Goal: Task Accomplishment & Management: Complete application form

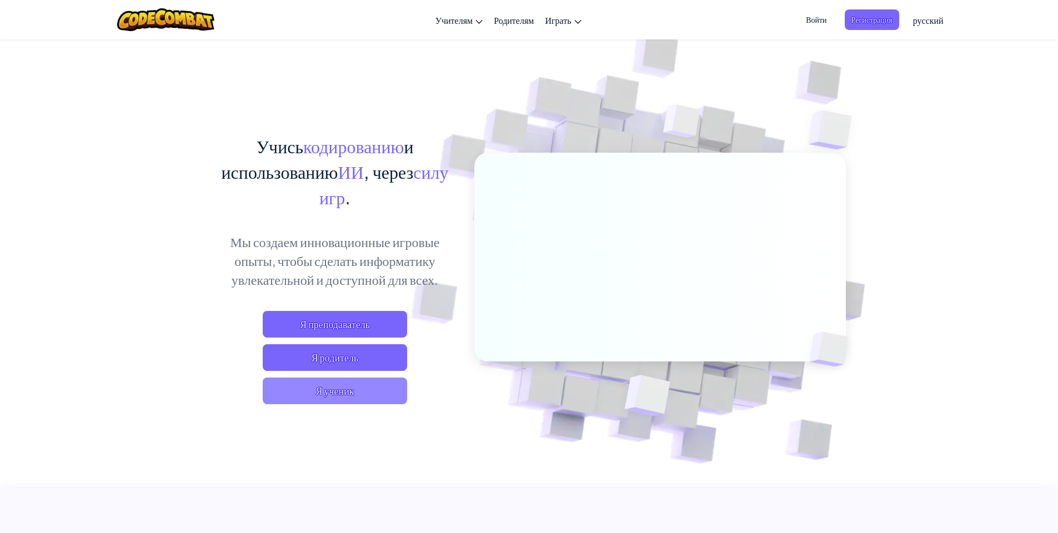
click at [329, 394] on span "Я ученик" at bounding box center [335, 391] width 144 height 27
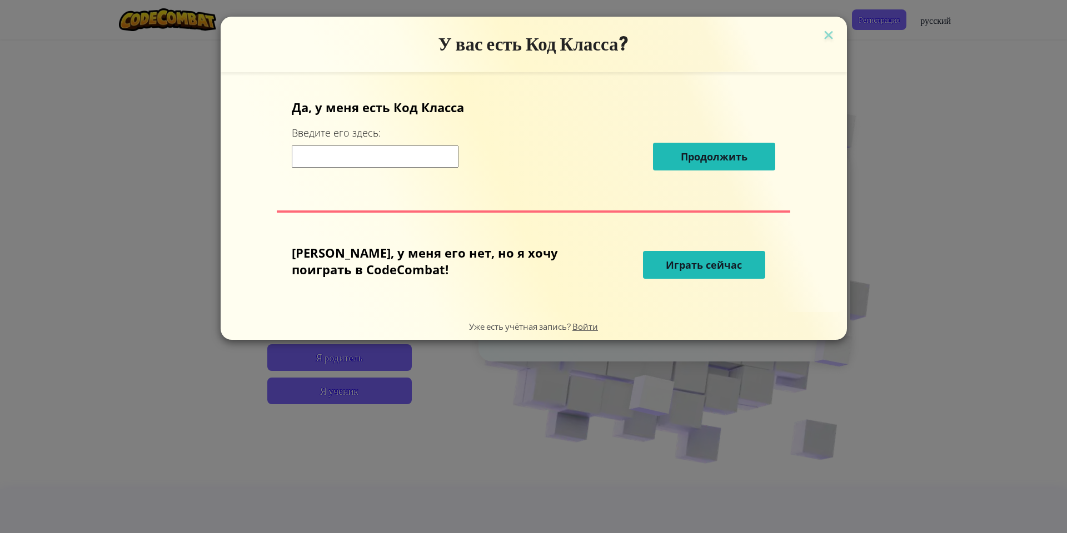
click at [404, 155] on input at bounding box center [375, 157] width 167 height 22
type input "Ы"
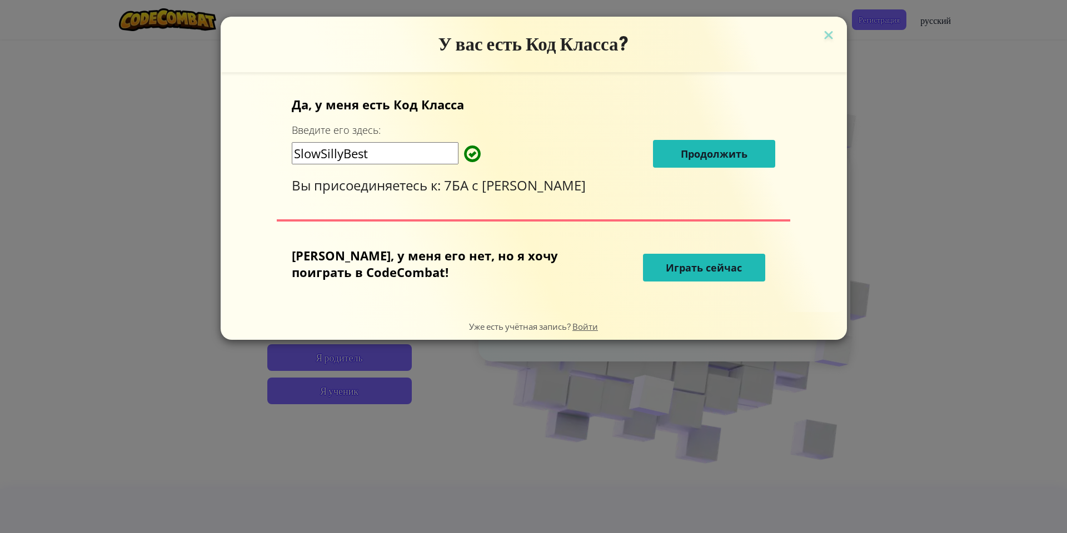
type input "SlowSillyBest"
click at [684, 153] on span "Продолжить" at bounding box center [714, 153] width 67 height 13
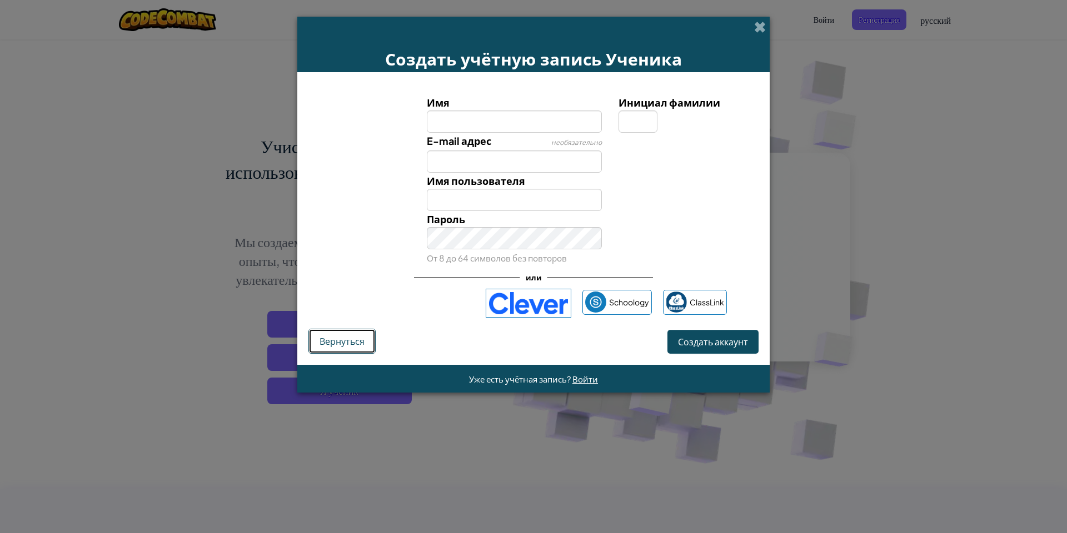
click at [359, 343] on span "Вернуться" at bounding box center [341, 342] width 45 height 12
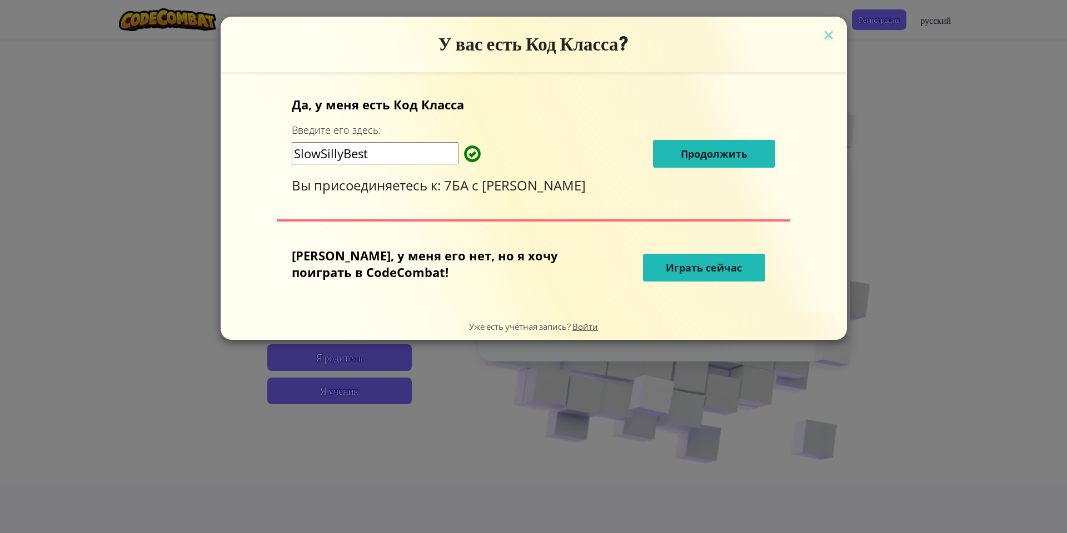
click at [683, 153] on span "Продолжить" at bounding box center [714, 153] width 67 height 13
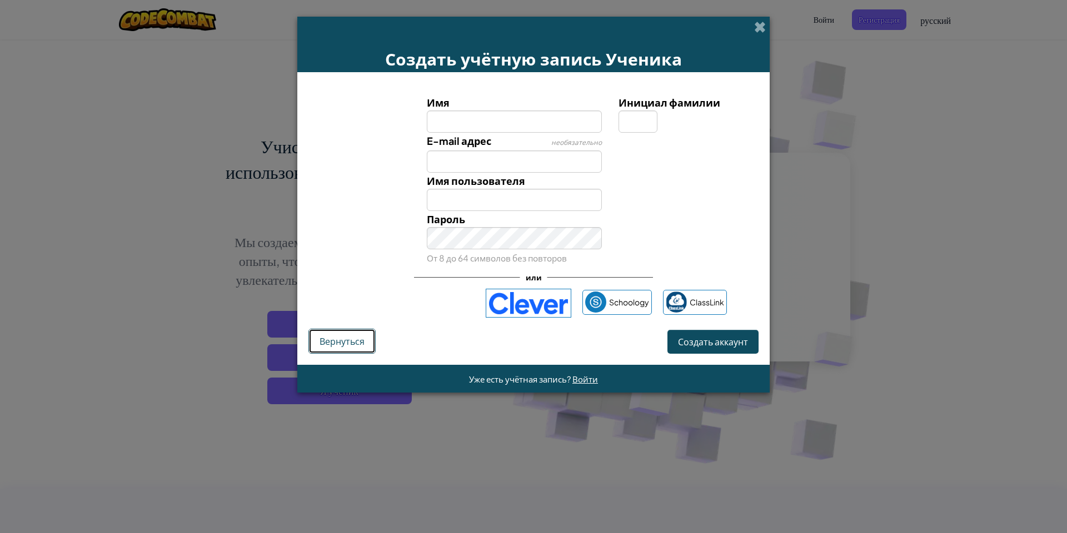
click at [345, 341] on span "Вернуться" at bounding box center [341, 342] width 45 height 12
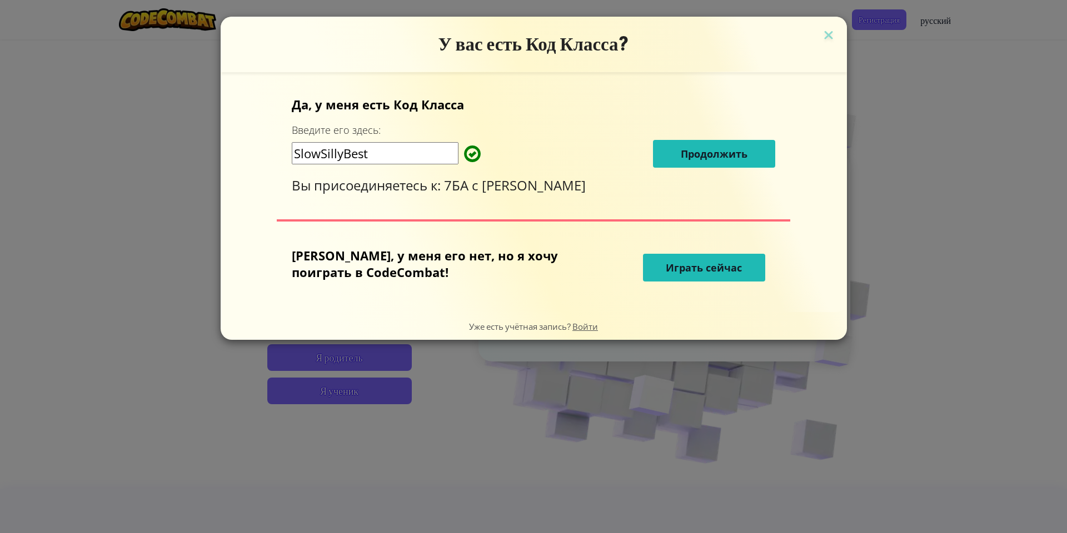
click at [693, 164] on button "Продолжить" at bounding box center [714, 154] width 122 height 28
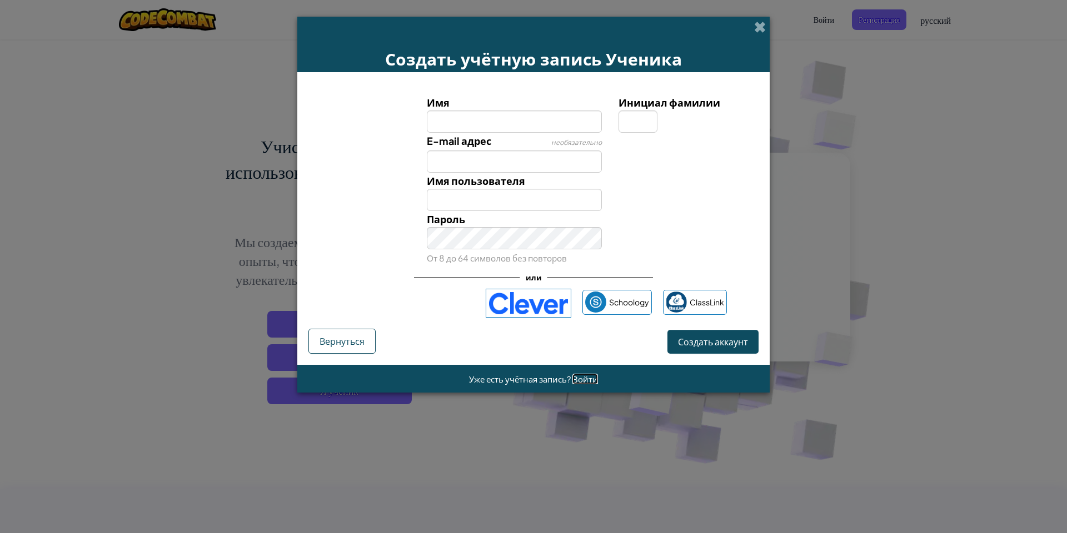
click at [579, 384] on span "Войти" at bounding box center [585, 379] width 26 height 11
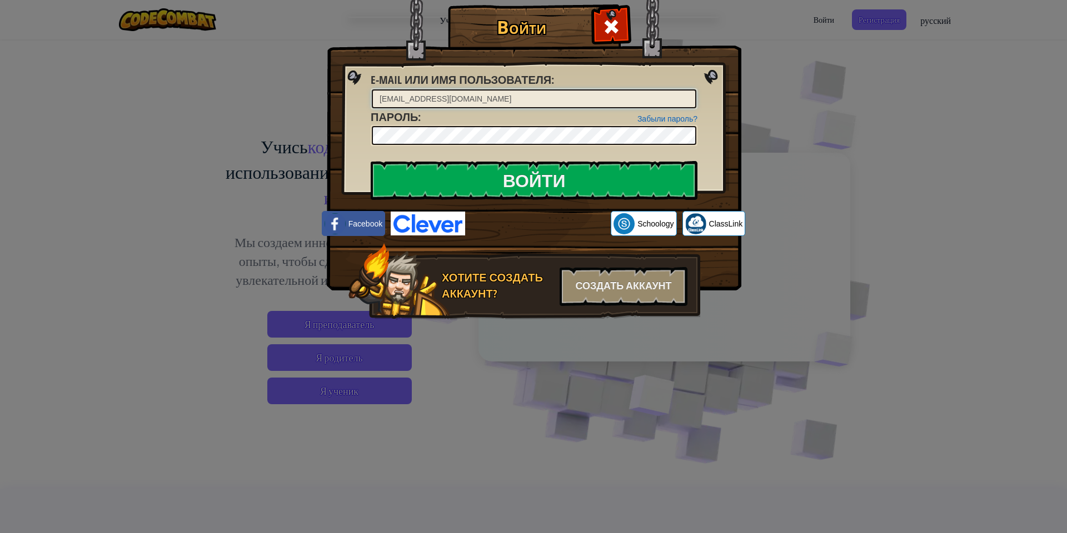
type input "Aleksejhohlov799@gmail.com"
click at [539, 171] on input "Войти" at bounding box center [534, 180] width 327 height 39
